Goal: Task Accomplishment & Management: Manage account settings

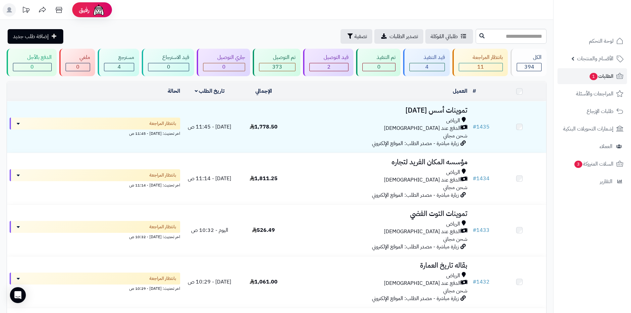
scroll to position [265, 0]
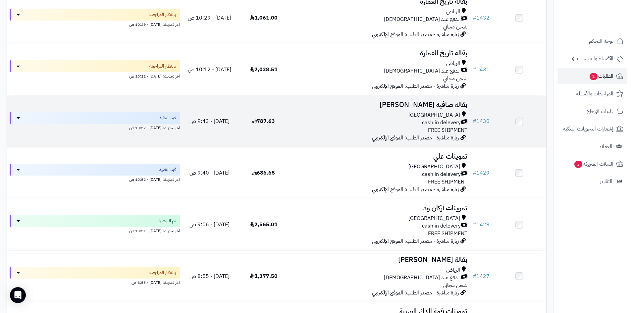
click at [377, 119] on div "cash in delevery" at bounding box center [380, 123] width 174 height 8
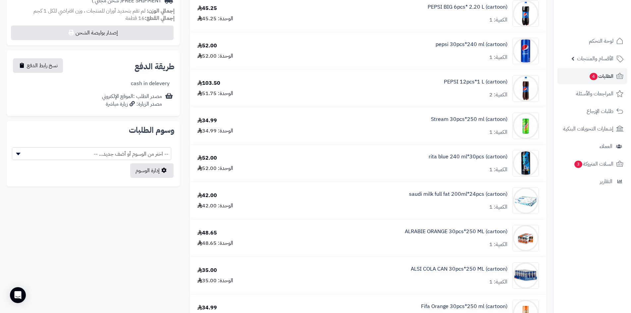
scroll to position [232, 0]
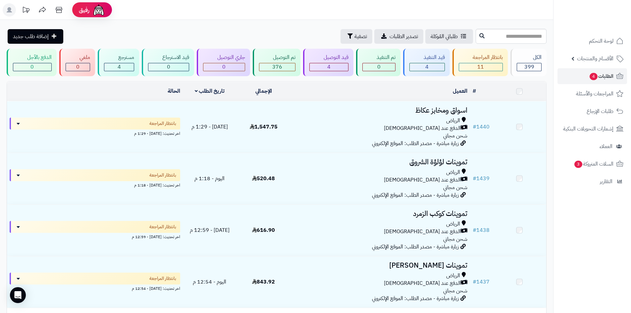
scroll to position [524, 0]
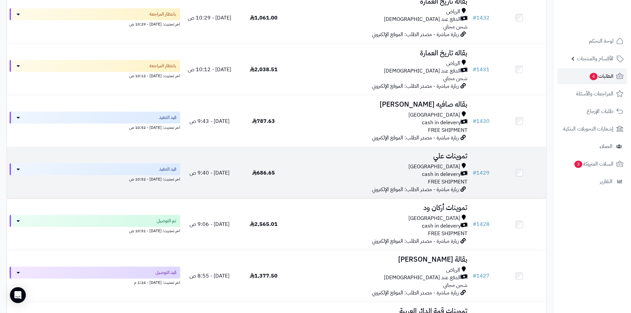
click at [313, 180] on div "Riyadh cash in delevery FREE SHIPMENT" at bounding box center [380, 174] width 174 height 23
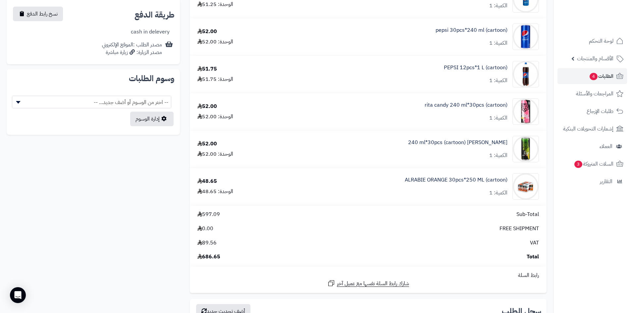
scroll to position [298, 0]
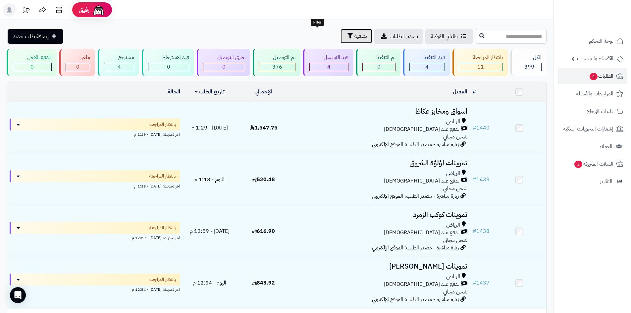
click at [341, 29] on button "تصفية" at bounding box center [357, 36] width 32 height 15
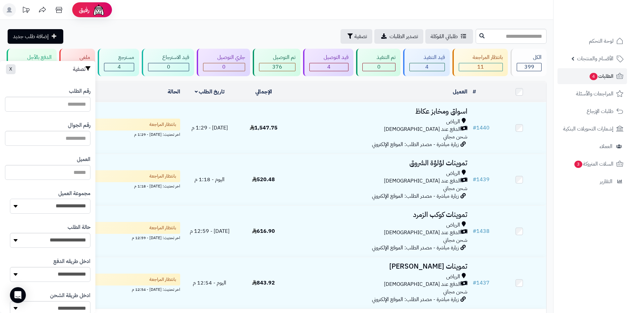
drag, startPoint x: 56, startPoint y: 210, endPoint x: 57, endPoint y: 213, distance: 3.4
click at [56, 210] on select "**********" at bounding box center [50, 206] width 81 height 15
select select "*"
click at [10, 199] on select "**********" at bounding box center [50, 206] width 81 height 15
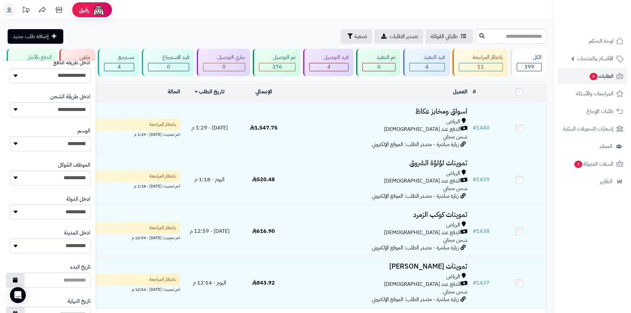
scroll to position [282, 0]
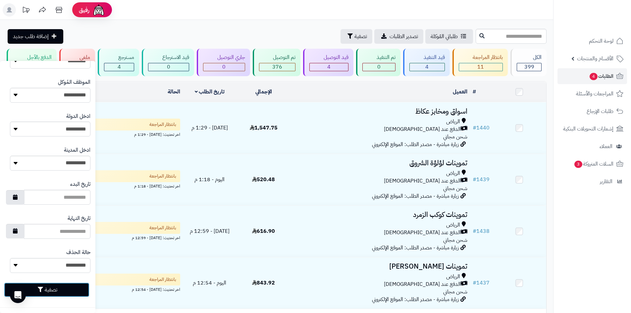
click at [66, 292] on button "تصفية" at bounding box center [46, 290] width 85 height 15
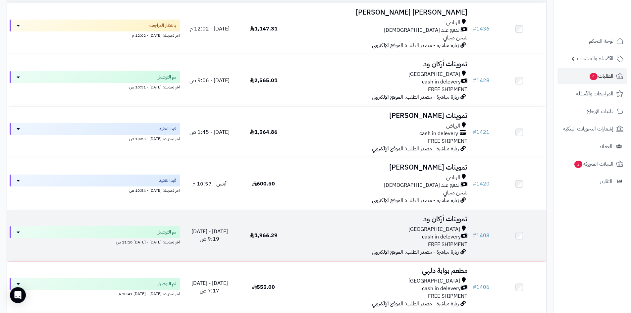
scroll to position [99, 0]
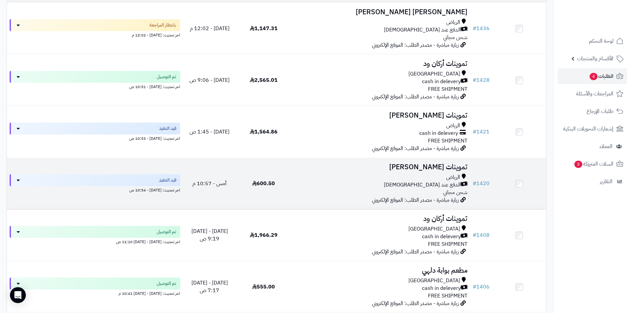
click at [342, 184] on div "الدفع عند [DEMOGRAPHIC_DATA]" at bounding box center [380, 185] width 174 height 8
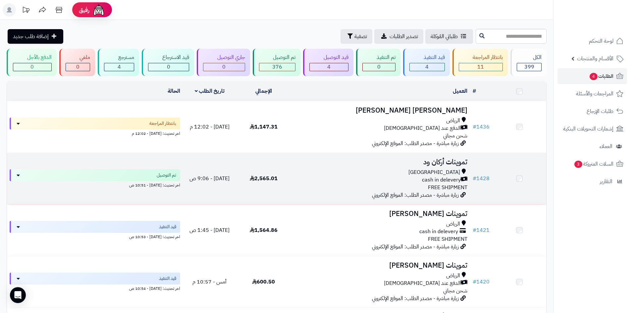
scroll to position [92, 0]
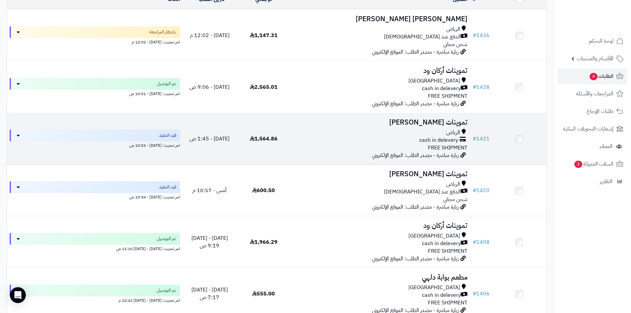
click at [295, 148] on div "الرياض cash in delevery FREE SHIPMENT" at bounding box center [380, 140] width 174 height 23
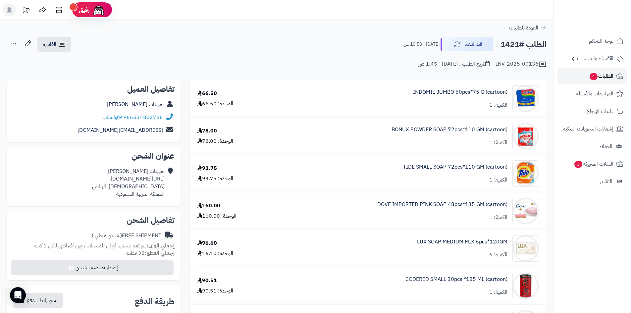
click at [613, 80] on span "الطلبات 4" at bounding box center [601, 76] width 25 height 9
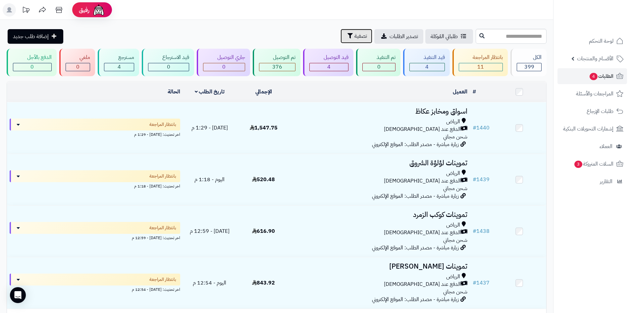
click at [355, 33] on span "تصفية" at bounding box center [361, 36] width 13 height 8
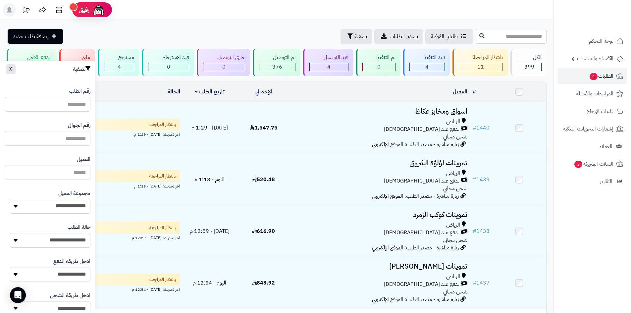
click at [69, 207] on select "**********" at bounding box center [50, 206] width 81 height 15
select select "*"
click at [10, 199] on select "**********" at bounding box center [50, 206] width 81 height 15
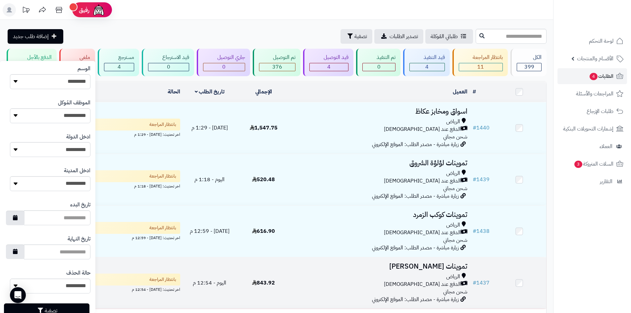
scroll to position [282, 0]
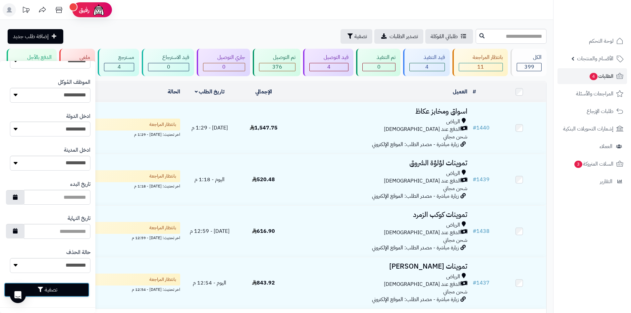
click at [82, 295] on button "تصفية" at bounding box center [46, 290] width 85 height 15
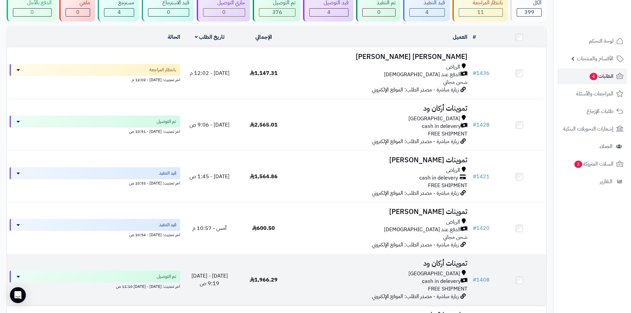
scroll to position [99, 0]
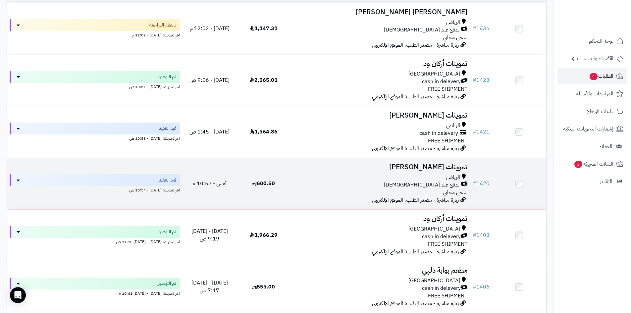
click at [332, 198] on td "تموينات رغد [PERSON_NAME] عند الاستلام شحن مجاني زيارة مباشرة - مصدر الطلب: الم…" at bounding box center [381, 183] width 180 height 51
click at [297, 184] on div "الدفع عند [DEMOGRAPHIC_DATA]" at bounding box center [380, 185] width 174 height 8
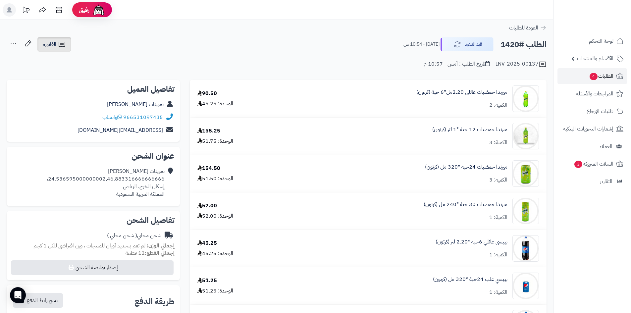
click at [57, 46] on link "الفاتورة" at bounding box center [54, 44] width 34 height 15
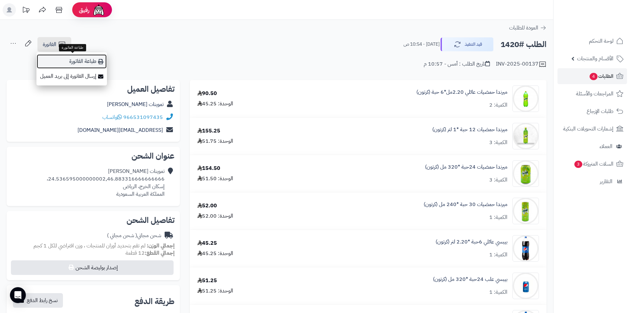
click at [94, 60] on link "طباعة الفاتورة" at bounding box center [71, 61] width 71 height 15
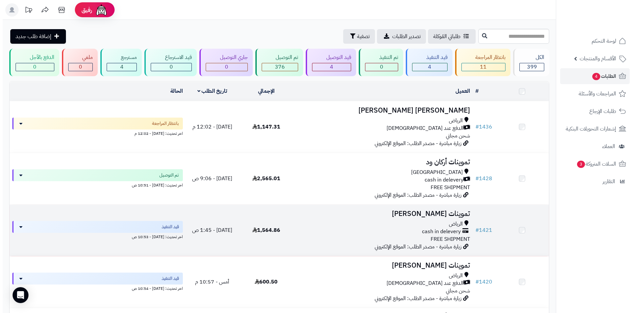
scroll to position [92, 0]
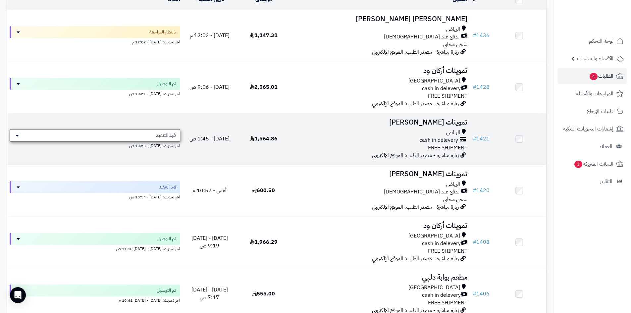
click at [171, 134] on span "قيد التنفيذ" at bounding box center [166, 135] width 20 height 7
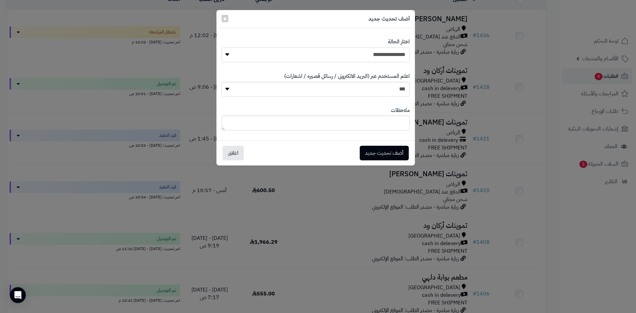
drag, startPoint x: 352, startPoint y: 52, endPoint x: 353, endPoint y: 58, distance: 6.3
click at [352, 52] on select "**********" at bounding box center [316, 54] width 188 height 15
select select "**"
click at [222, 47] on select "**********" at bounding box center [316, 54] width 188 height 15
click at [392, 149] on button "أضف تحديث جديد" at bounding box center [384, 152] width 49 height 15
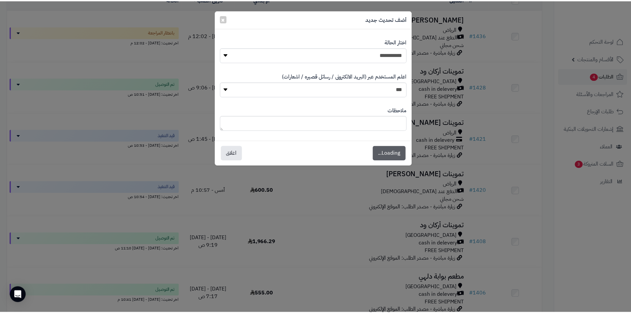
scroll to position [114, 0]
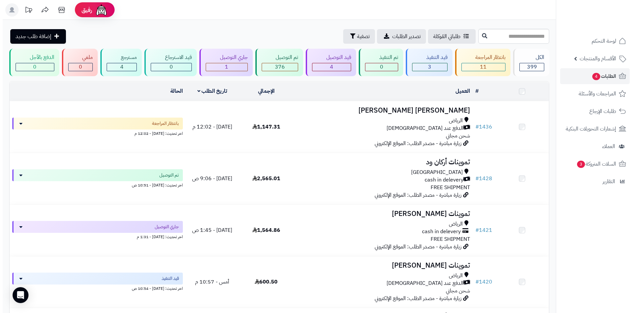
scroll to position [92, 0]
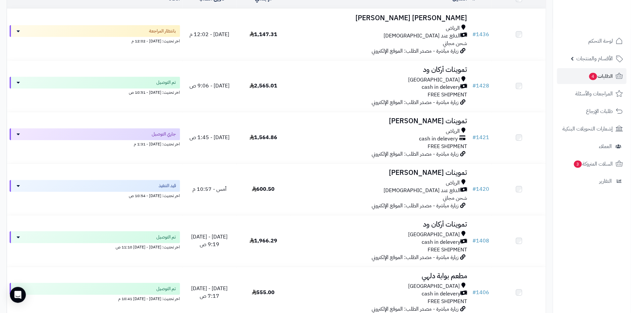
click at [163, 188] on span "قيد التنفيذ" at bounding box center [167, 186] width 17 height 7
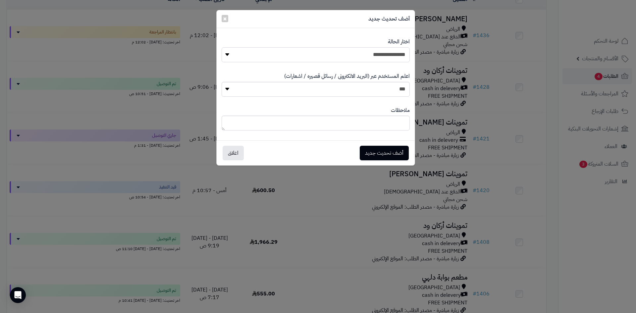
click at [353, 53] on select "**********" at bounding box center [316, 54] width 188 height 15
select select "**"
click at [222, 47] on select "**********" at bounding box center [316, 54] width 188 height 15
click at [390, 150] on button "أضف تحديث جديد" at bounding box center [384, 152] width 49 height 15
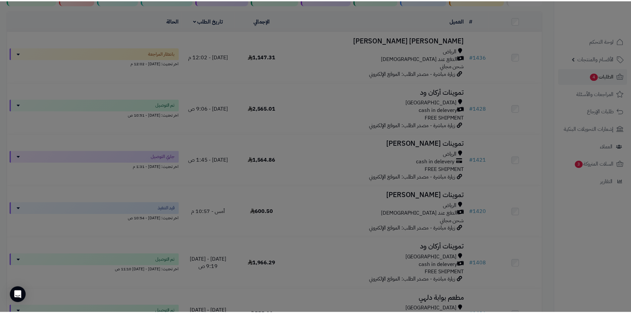
scroll to position [114, 0]
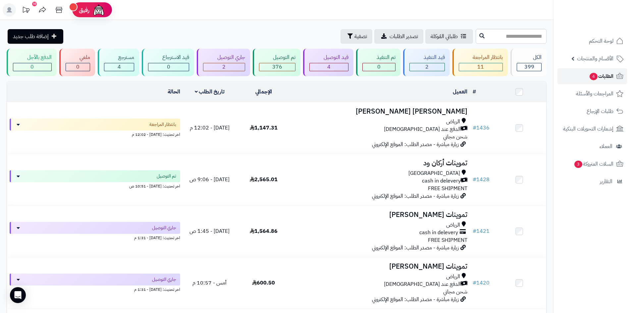
click at [597, 82] on link "الطلبات 4" at bounding box center [593, 76] width 70 height 16
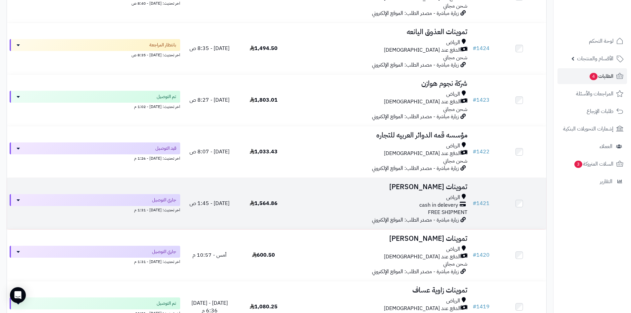
scroll to position [961, 0]
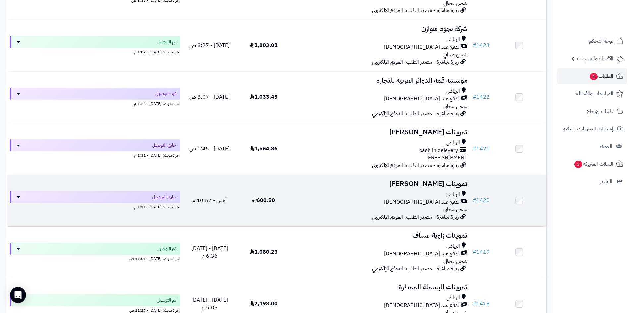
click at [392, 198] on div "الدفع عند [DEMOGRAPHIC_DATA]" at bounding box center [380, 202] width 174 height 8
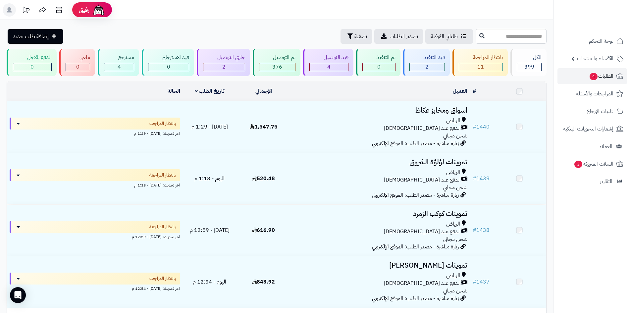
scroll to position [961, 0]
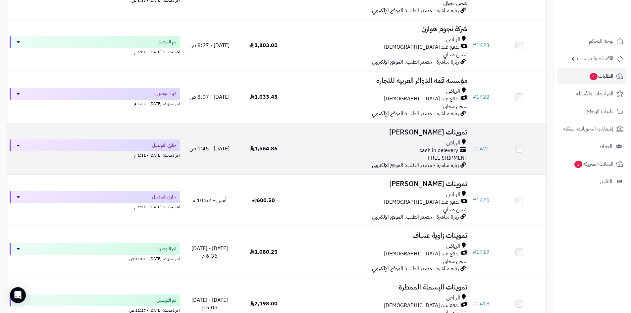
click at [365, 147] on div "cash in delevery" at bounding box center [380, 151] width 174 height 8
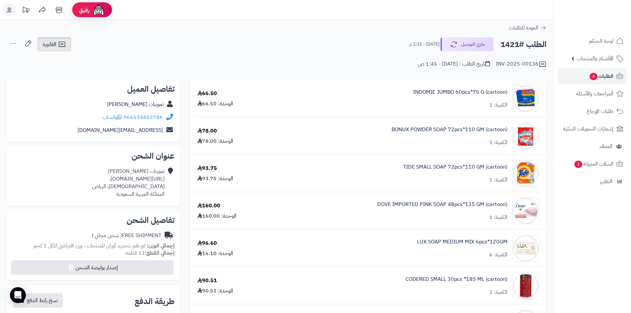
click at [61, 48] on icon at bounding box center [62, 44] width 8 height 8
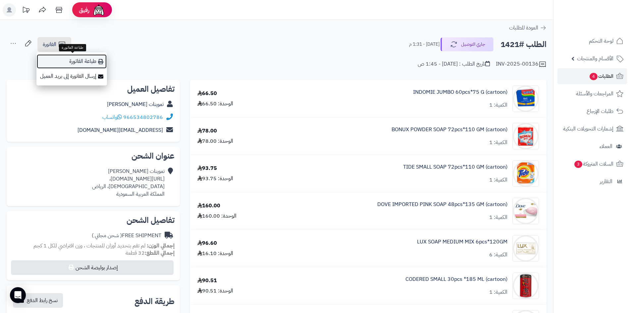
click at [101, 62] on icon at bounding box center [100, 61] width 5 height 5
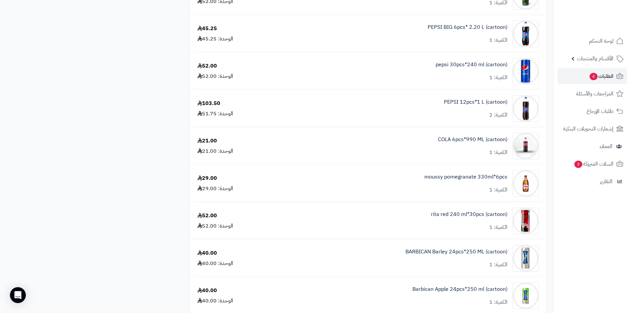
scroll to position [596, 0]
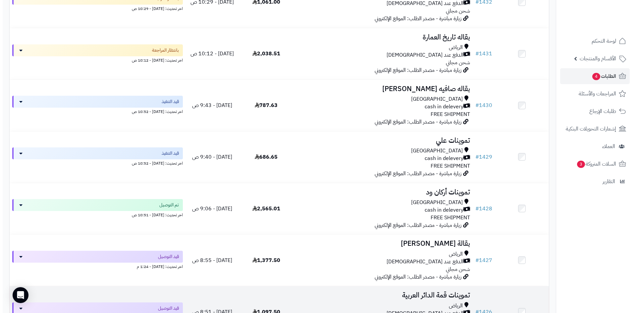
scroll to position [530, 0]
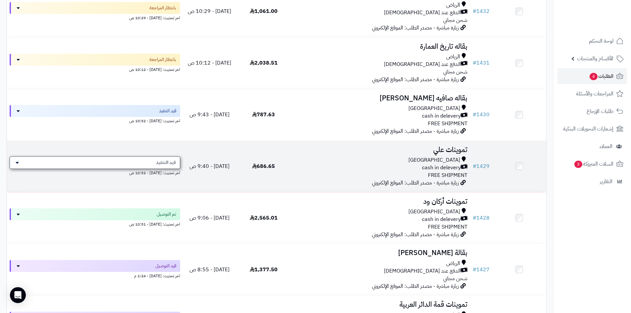
click at [154, 158] on div "قيد التنفيذ" at bounding box center [95, 162] width 171 height 13
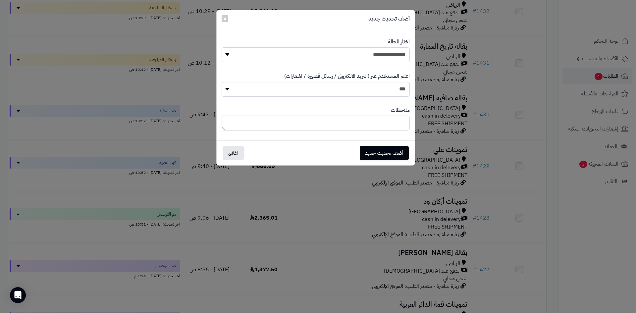
click at [317, 56] on select "**********" at bounding box center [316, 54] width 188 height 15
select select "**"
click at [222, 47] on select "**********" at bounding box center [316, 54] width 188 height 15
click at [392, 157] on button "أضف تحديث جديد" at bounding box center [384, 152] width 49 height 15
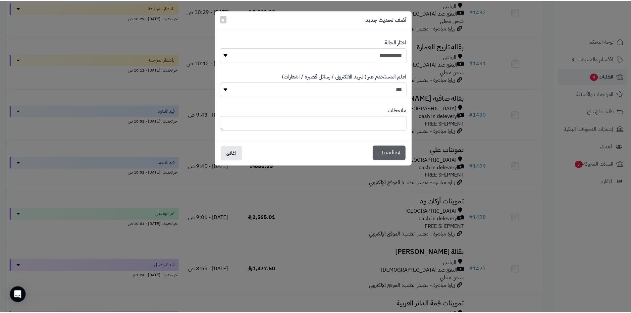
scroll to position [552, 0]
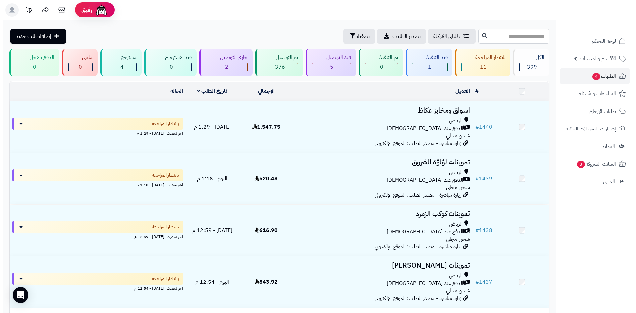
scroll to position [530, 0]
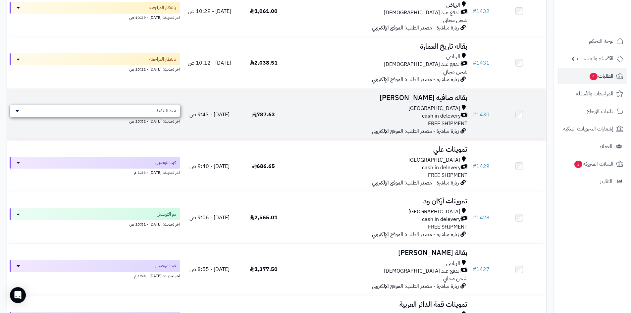
click at [167, 115] on div "قيد التنفيذ" at bounding box center [95, 111] width 171 height 13
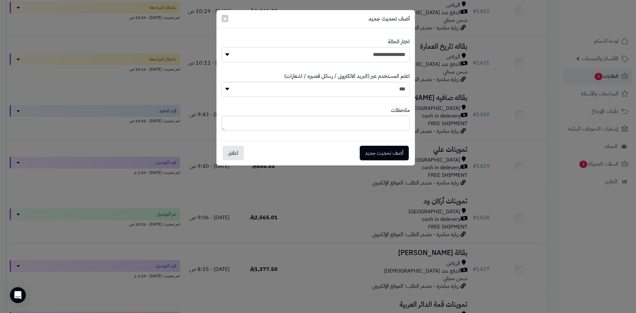
click at [342, 53] on select "**********" at bounding box center [316, 54] width 188 height 15
select select "**"
click at [222, 47] on select "**********" at bounding box center [316, 54] width 188 height 15
click at [388, 153] on button "أضف تحديث جديد" at bounding box center [384, 152] width 49 height 15
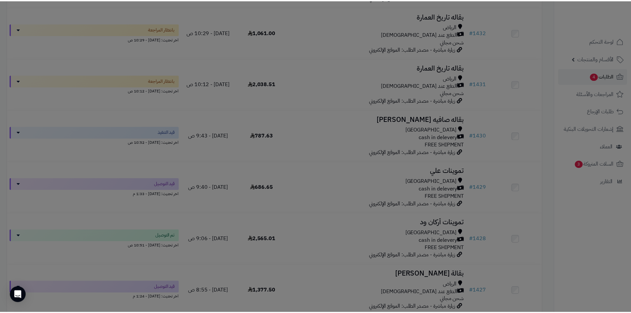
scroll to position [552, 0]
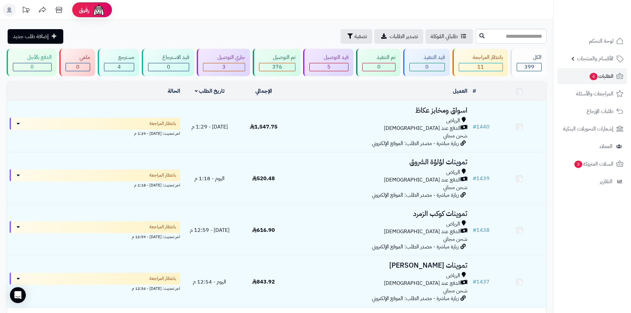
scroll to position [530, 0]
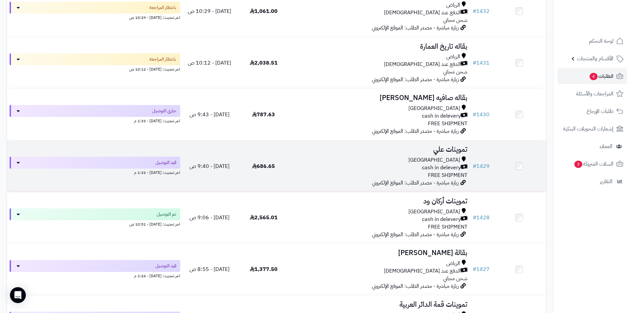
click at [283, 166] on td "686.65" at bounding box center [264, 165] width 54 height 51
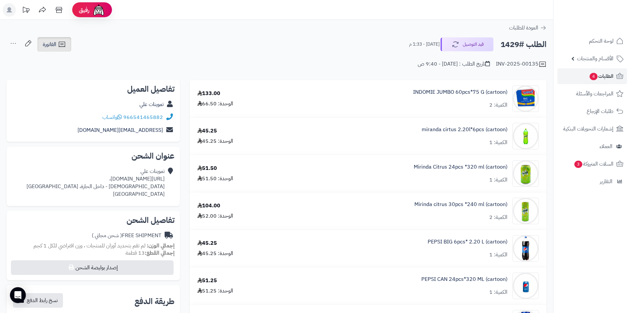
drag, startPoint x: 66, startPoint y: 50, endPoint x: 78, endPoint y: 54, distance: 12.3
click at [66, 50] on link "الفاتورة" at bounding box center [54, 44] width 34 height 15
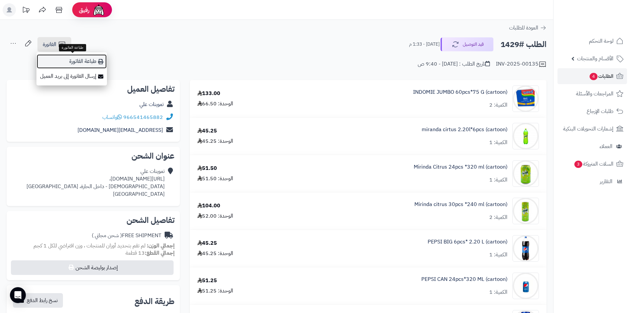
click at [91, 62] on link "طباعة الفاتورة" at bounding box center [71, 61] width 71 height 15
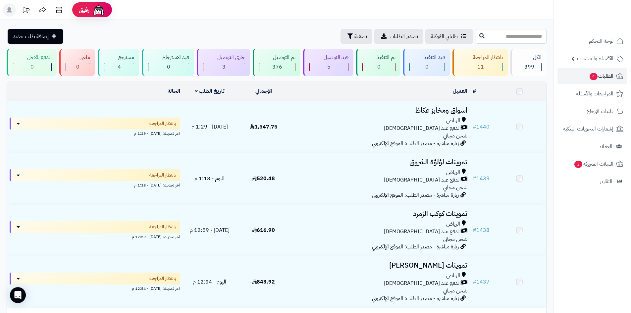
scroll to position [530, 0]
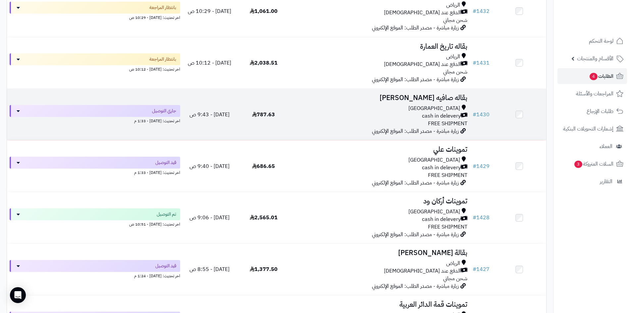
click at [292, 110] on td "بقاله صافيه [PERSON_NAME] [GEOGRAPHIC_DATA] cash in delevery FREE SHIPMENT زيار…" at bounding box center [381, 114] width 180 height 51
click at [292, 110] on td "بقاله صافيه الدوسري Riyadh cash in delevery FREE SHIPMENT زيارة مباشرة - مصدر ا…" at bounding box center [381, 114] width 180 height 51
click at [224, 104] on td "[DATE] - 9:43 ص" at bounding box center [210, 114] width 54 height 51
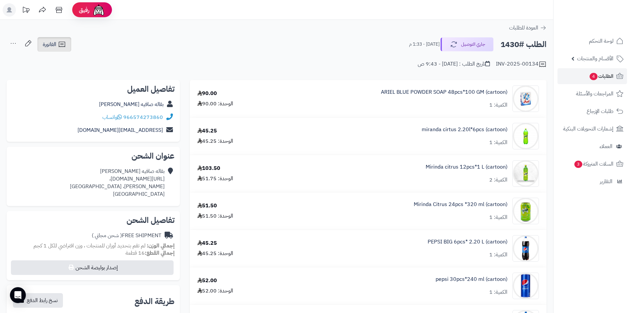
click at [56, 47] on span "الفاتورة" at bounding box center [50, 44] width 14 height 8
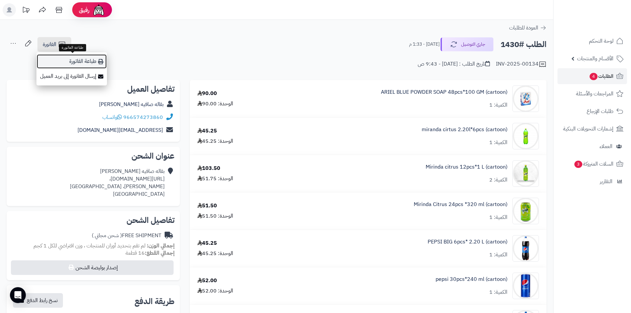
click at [84, 59] on link "طباعة الفاتورة" at bounding box center [71, 61] width 71 height 15
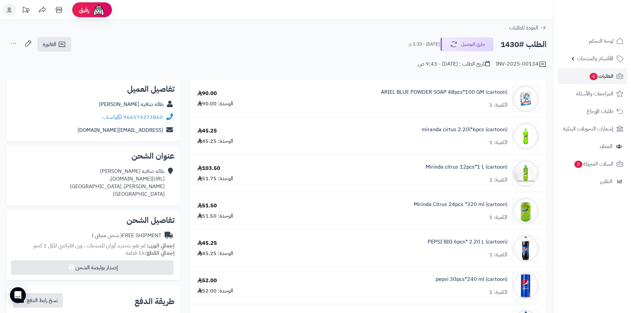
click at [252, 39] on div "الطلب #1430 جاري التوصيل [DATE] - 1:33 م الفاتورة طباعة الفاتورة إرسال الفاتورة…" at bounding box center [277, 45] width 540 height 16
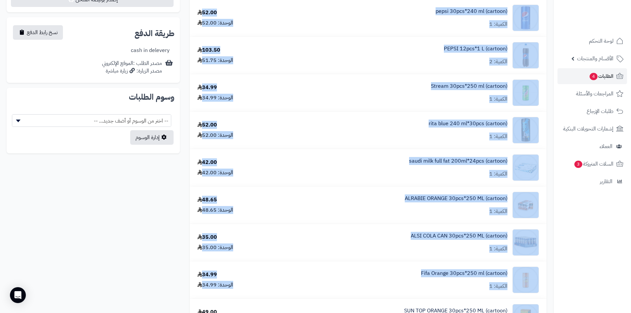
drag, startPoint x: 0, startPoint y: 63, endPoint x: 544, endPoint y: 329, distance: 605.5
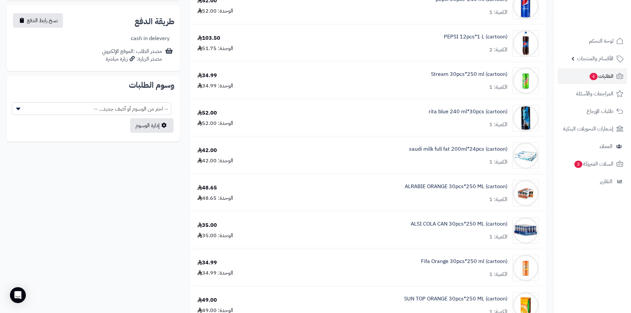
click at [115, 171] on div "ARIEL BLUE POWDER SOAP 48pcs*100 GM (cartoon) الكمية: 1 90.00 الوحدة: 90.00 mir…" at bounding box center [277, 205] width 550 height 811
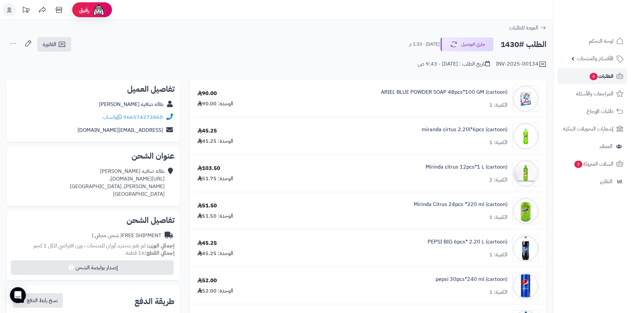
click at [584, 77] on link "الطلبات 4" at bounding box center [593, 76] width 70 height 16
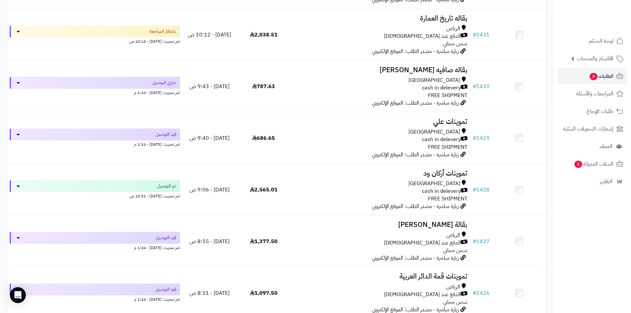
scroll to position [895, 0]
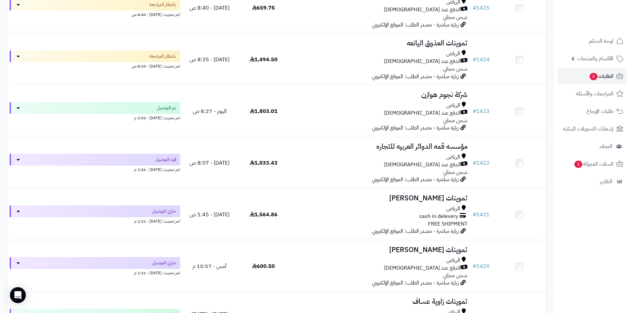
drag, startPoint x: 0, startPoint y: 90, endPoint x: 554, endPoint y: 326, distance: 602.2
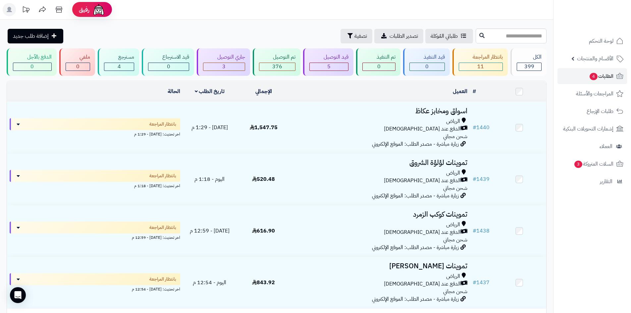
scroll to position [0, 0]
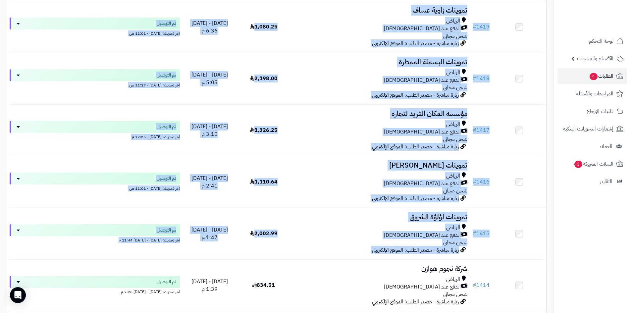
drag, startPoint x: 0, startPoint y: 80, endPoint x: 513, endPoint y: 329, distance: 570.2
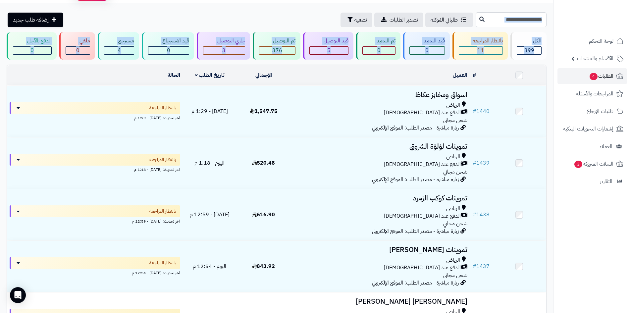
scroll to position [0, 0]
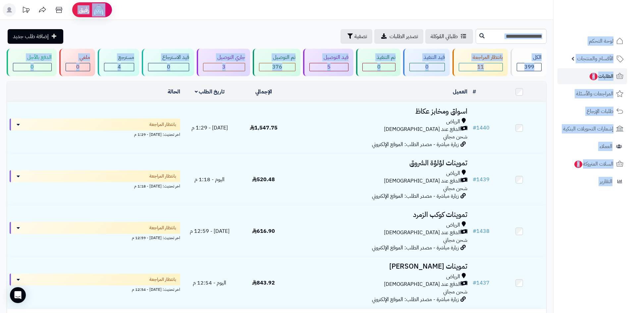
drag, startPoint x: 0, startPoint y: 86, endPoint x: 470, endPoint y: -29, distance: 483.4
click at [470, 0] on html "رفيق ! الطلبات معالجة مكتمل إرجاع المنتجات العملاء المتواجدون الان 519 عملاء من…" at bounding box center [315, 156] width 631 height 313
drag, startPoint x: 0, startPoint y: 73, endPoint x: 459, endPoint y: -29, distance: 470.0
click at [459, 0] on html "رفيق ! الطلبات معالجة مكتمل إرجاع المنتجات العملاء المتواجدون الان 519 عملاء من…" at bounding box center [315, 156] width 631 height 313
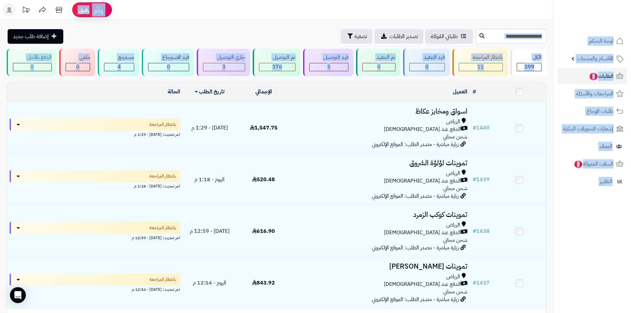
drag, startPoint x: 0, startPoint y: 88, endPoint x: 512, endPoint y: -29, distance: 524.7
click at [512, 0] on html "رفيق ! الطلبات معالجة مكتمل إرجاع المنتجات العملاء المتواجدون الان 519 عملاء من…" at bounding box center [315, 156] width 631 height 313
drag, startPoint x: 0, startPoint y: 83, endPoint x: 421, endPoint y: -29, distance: 435.8
click at [421, 0] on html "رفيق ! الطلبات معالجة مكتمل إرجاع المنتجات العملاء المتواجدون الان 519 عملاء من…" at bounding box center [315, 156] width 631 height 313
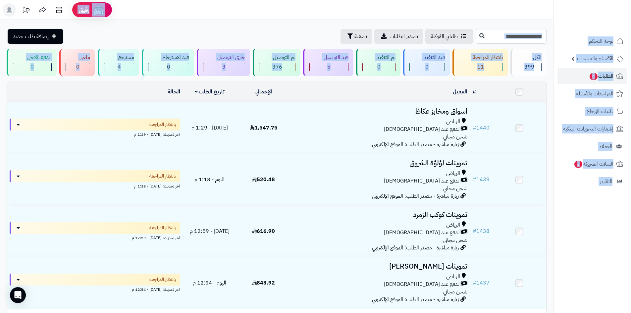
drag, startPoint x: 0, startPoint y: 109, endPoint x: 436, endPoint y: -29, distance: 457.6
click at [436, 0] on html "رفيق ! الطلبات معالجة مكتمل إرجاع المنتجات العملاء المتواجدون الان 519 عملاء من…" at bounding box center [315, 156] width 631 height 313
drag, startPoint x: 0, startPoint y: 81, endPoint x: 469, endPoint y: -29, distance: 481.1
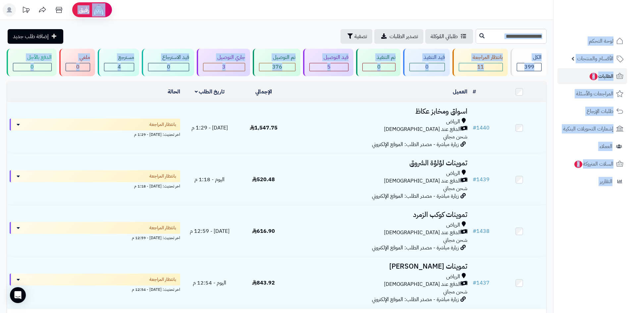
click at [469, 0] on html "رفيق ! الطلبات معالجة مكتمل إرجاع المنتجات العملاء المتواجدون الان 519 عملاء من…" at bounding box center [315, 156] width 631 height 313
